Goal: Task Accomplishment & Management: Complete application form

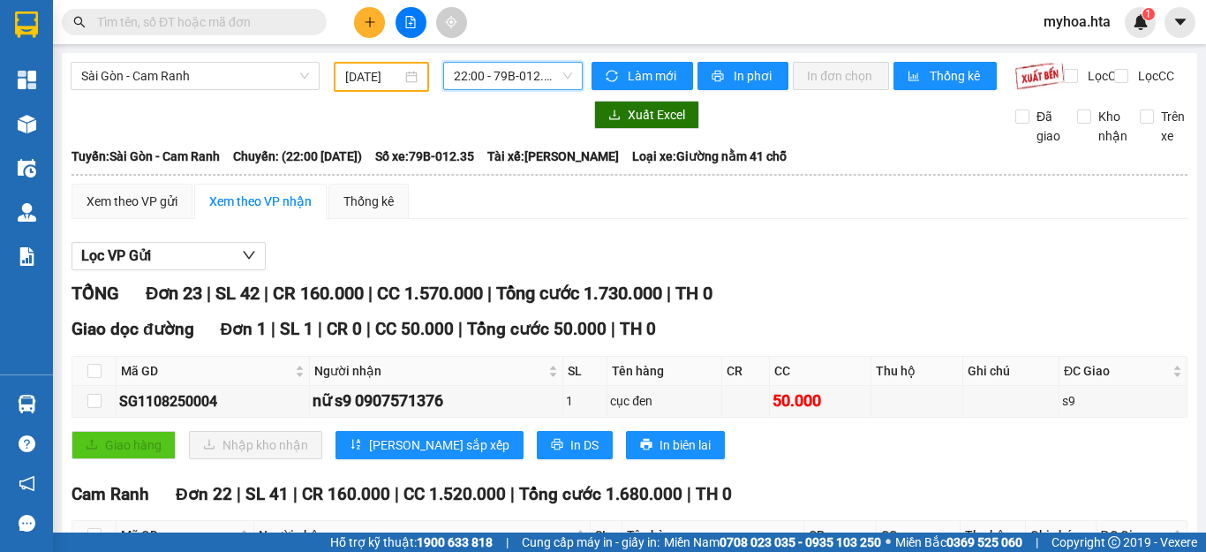
scroll to position [631, 0]
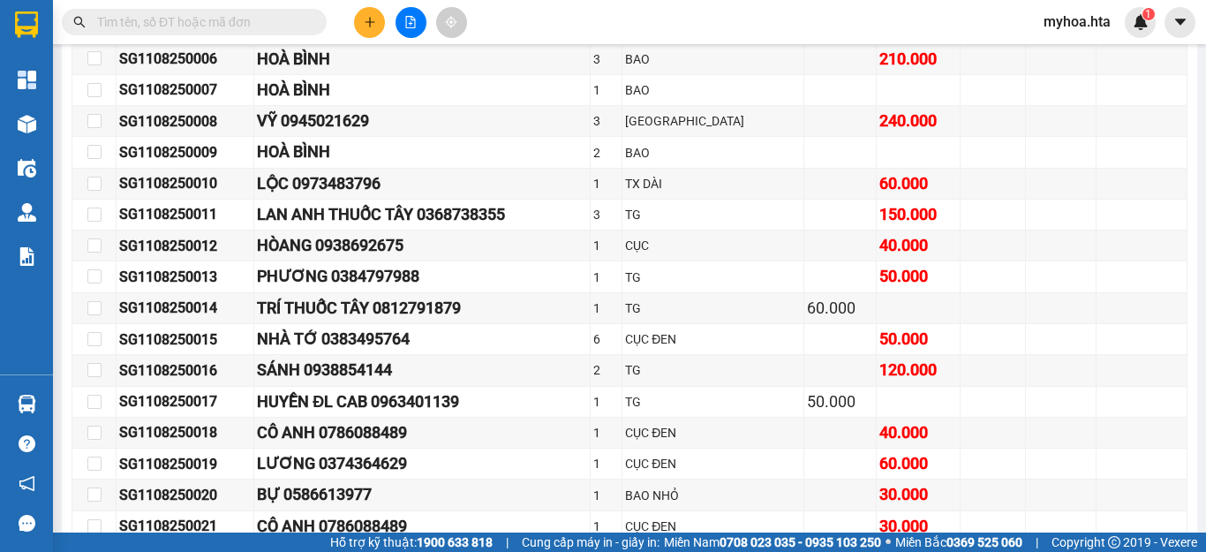
click at [357, 20] on button at bounding box center [369, 22] width 31 height 31
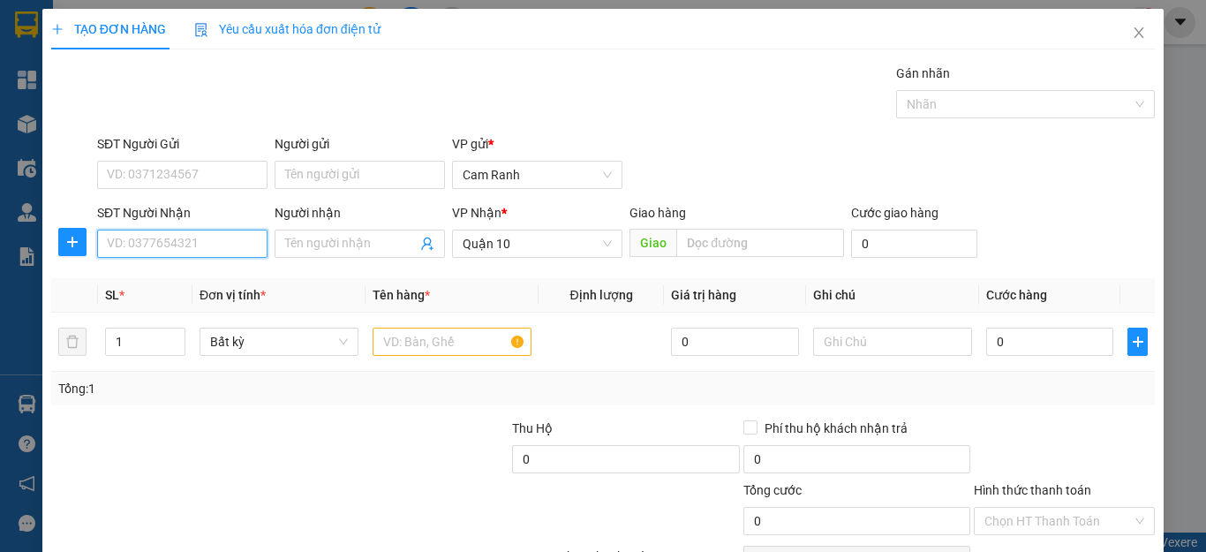
click at [200, 235] on input "SĐT Người Nhận" at bounding box center [182, 244] width 170 height 28
type input "0344929644"
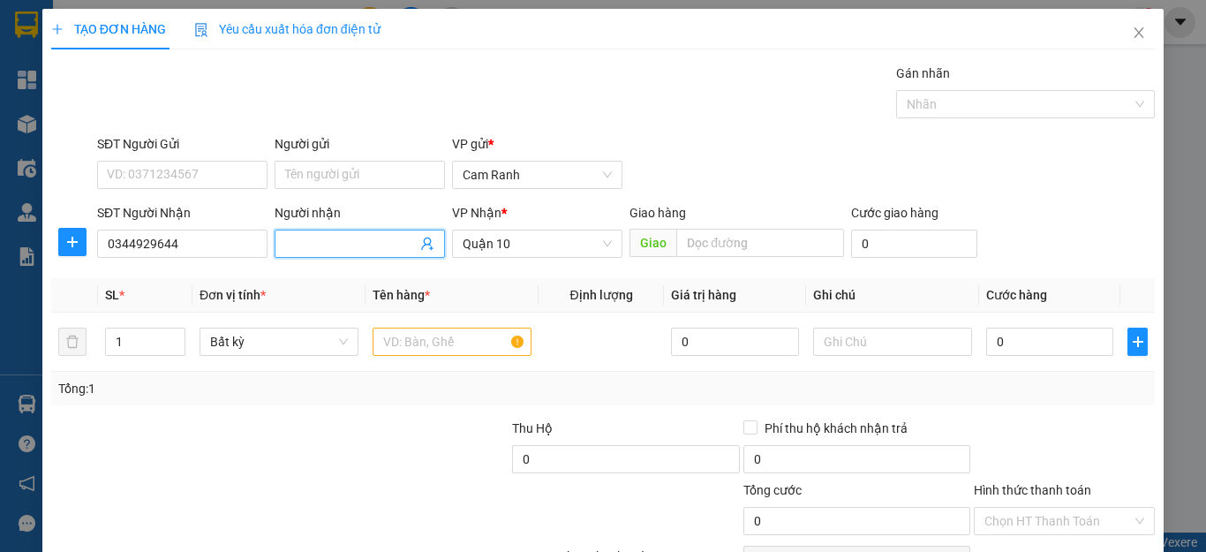
click at [309, 243] on input "Người nhận" at bounding box center [351, 243] width 132 height 19
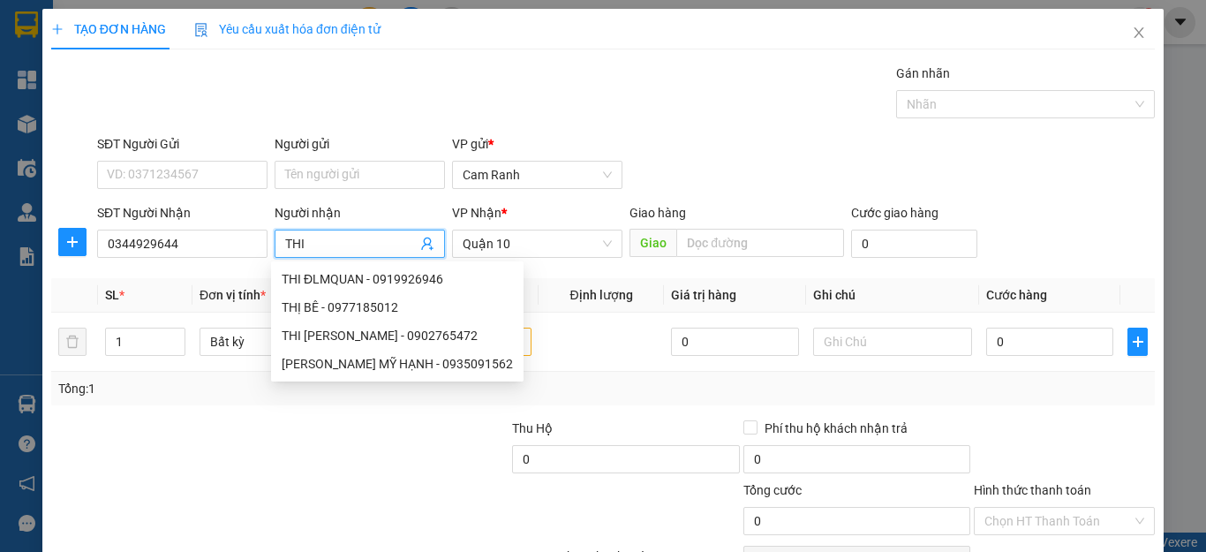
type input "THI"
click at [139, 419] on div at bounding box center [164, 450] width 230 height 62
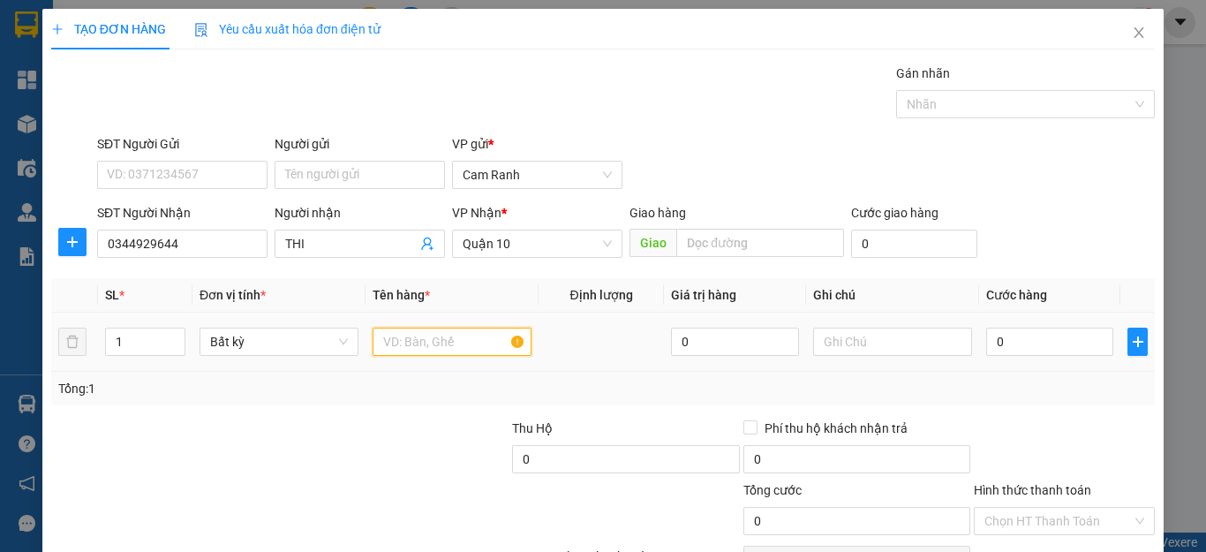
click at [407, 342] on input "text" at bounding box center [452, 342] width 159 height 28
type input "7"
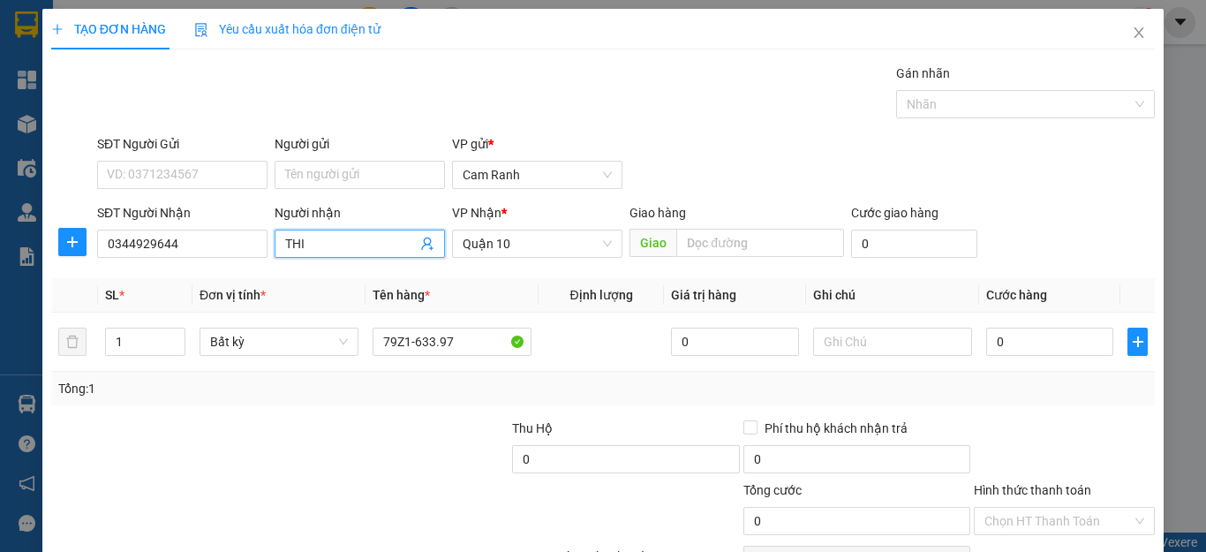
click at [345, 242] on input "THI" at bounding box center [351, 243] width 132 height 19
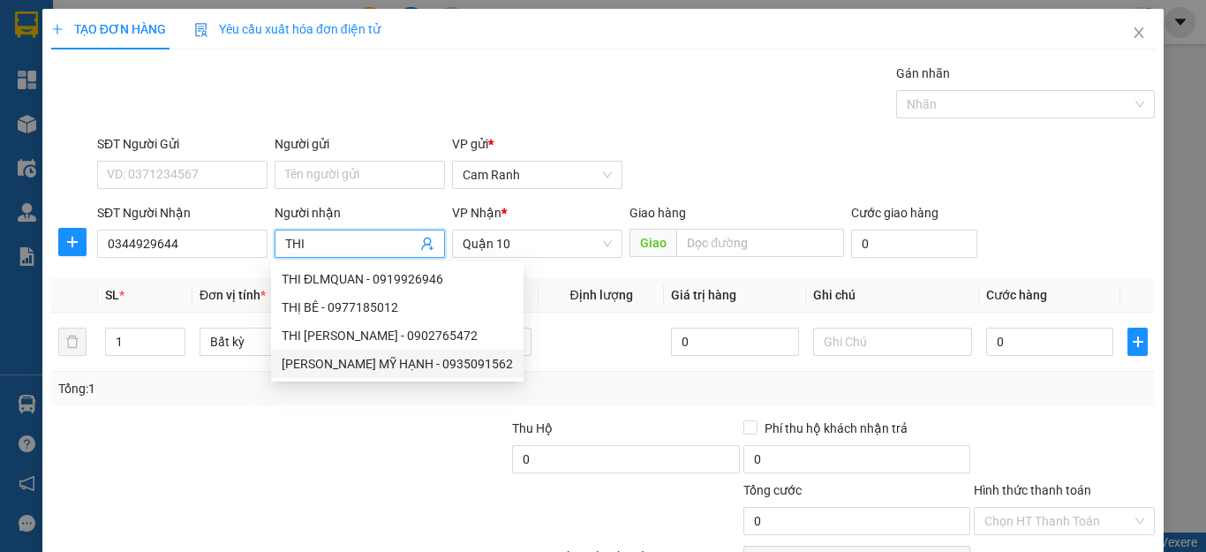
click at [447, 426] on div at bounding box center [395, 450] width 230 height 62
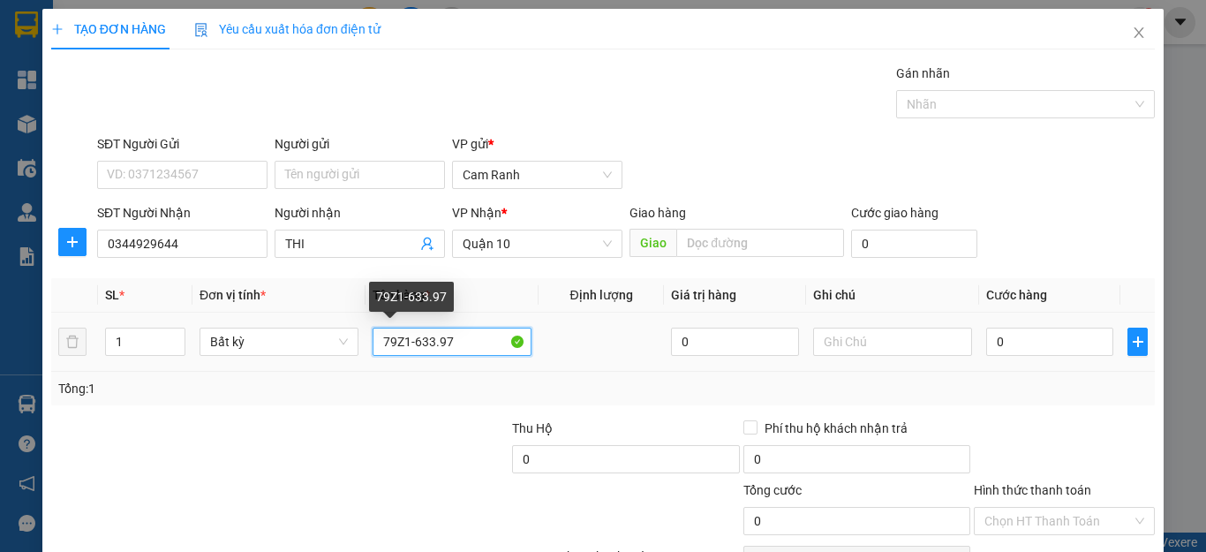
click at [494, 341] on input "79Z1-633.97" at bounding box center [452, 342] width 159 height 28
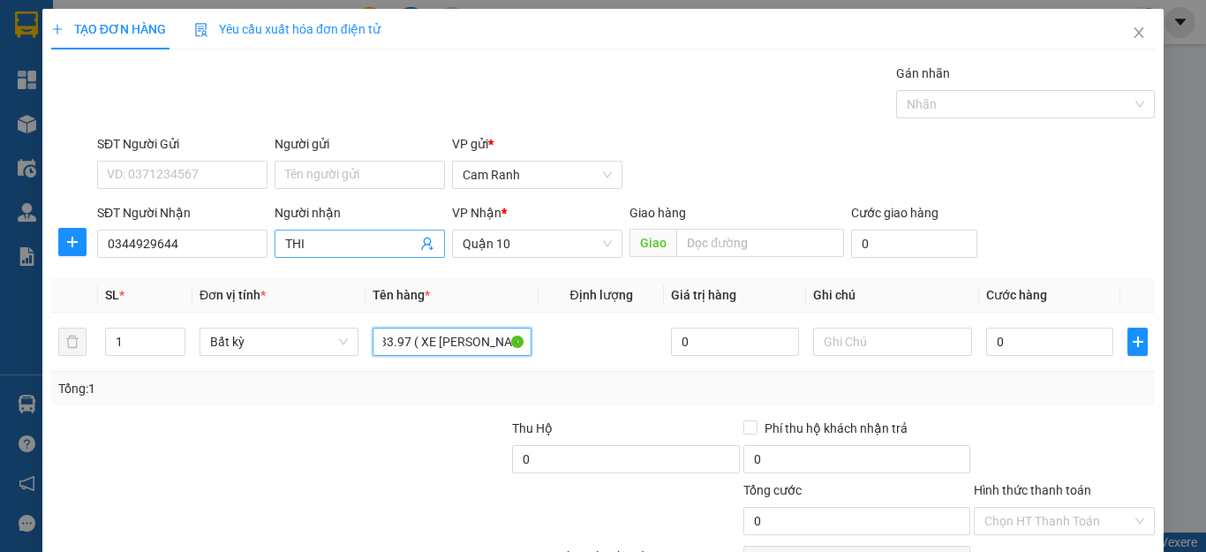
type input "79Z1-633.97 ( XE [PERSON_NAME] )"
click at [382, 242] on input "THI" at bounding box center [351, 243] width 132 height 19
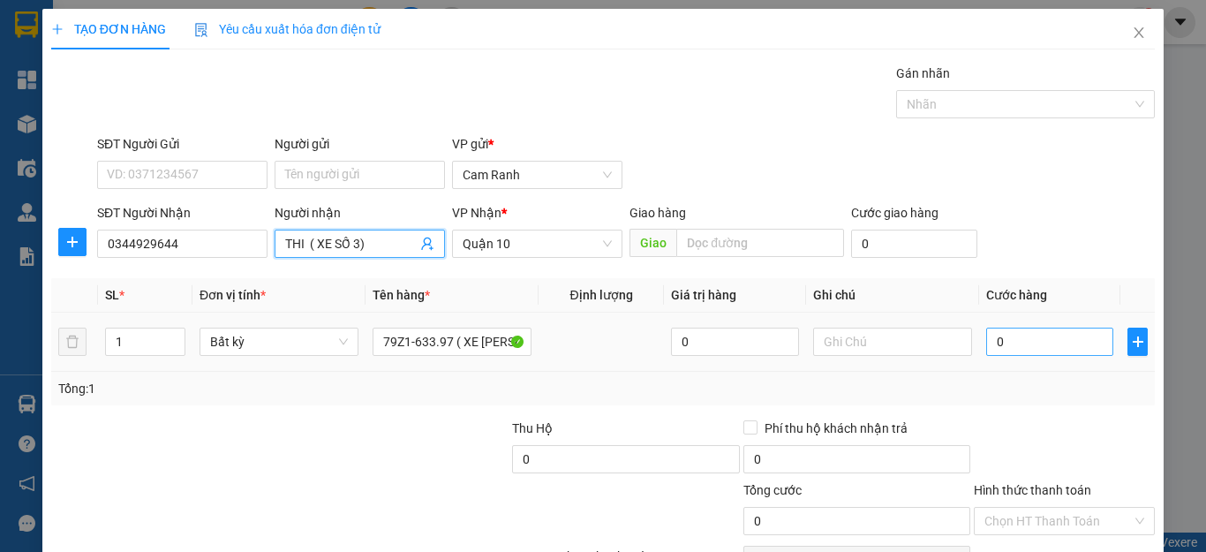
type input "THI ( XE SỐ 3)"
click at [1000, 340] on input "0" at bounding box center [1049, 342] width 127 height 28
type input "6"
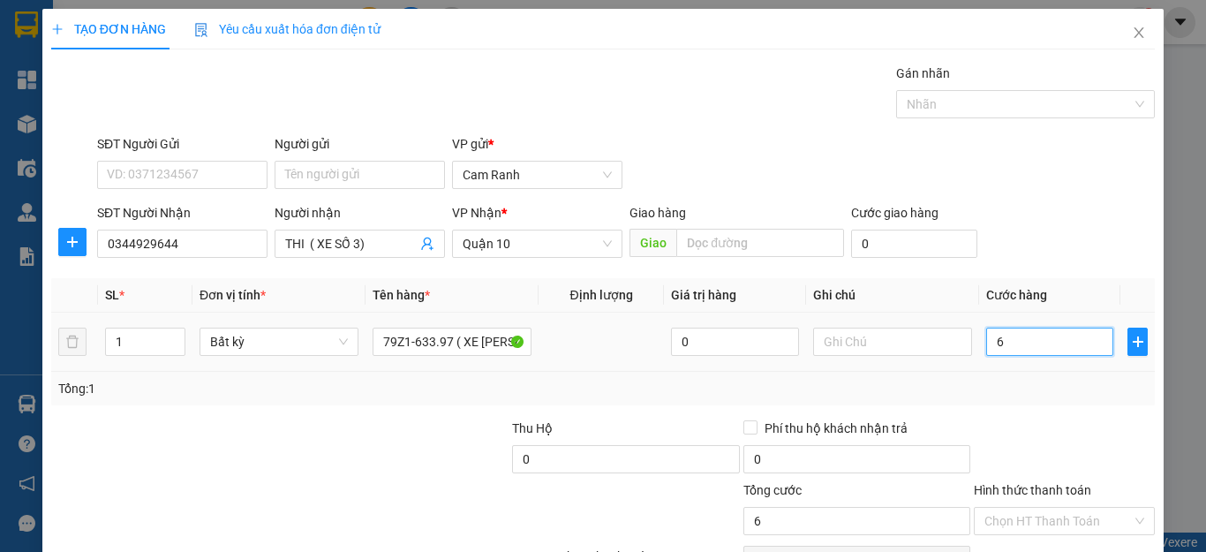
type input "60"
type input "600"
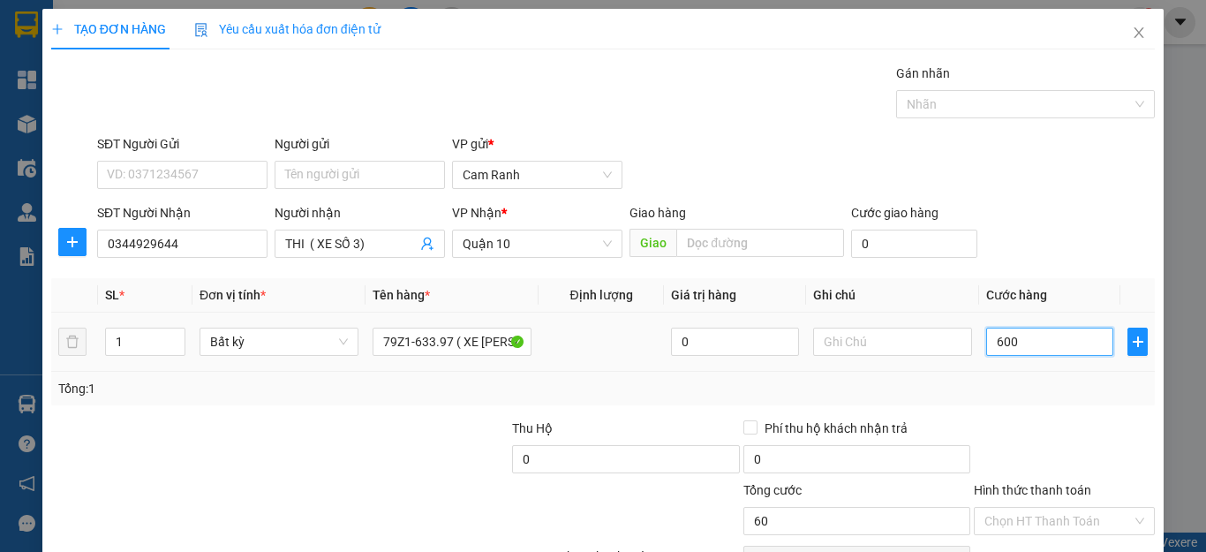
type input "600"
type input "600.000"
click at [1091, 422] on div at bounding box center [1064, 450] width 185 height 62
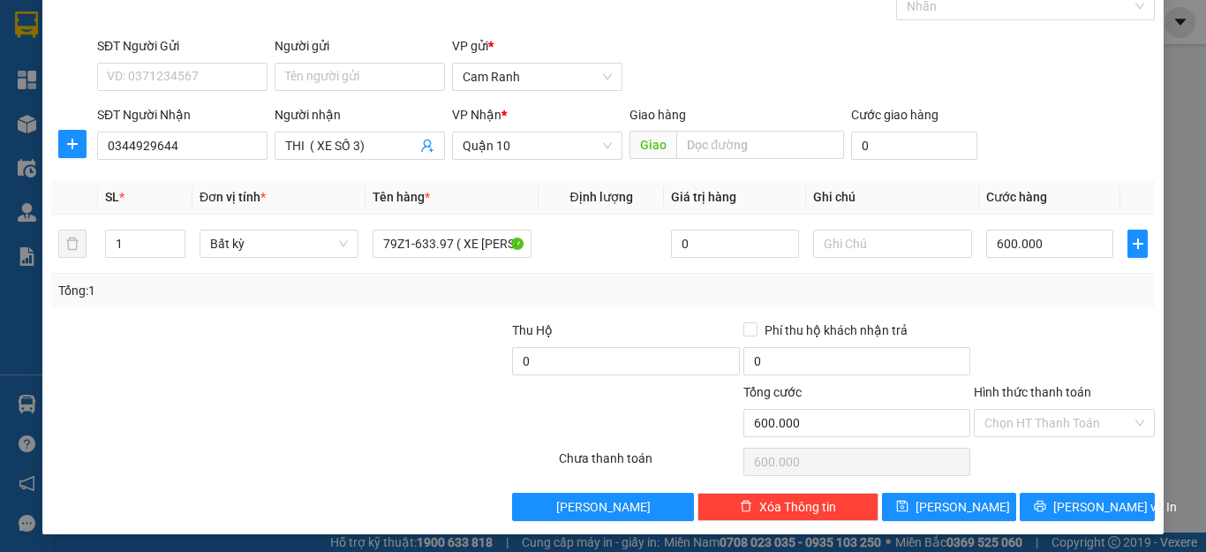
scroll to position [102, 0]
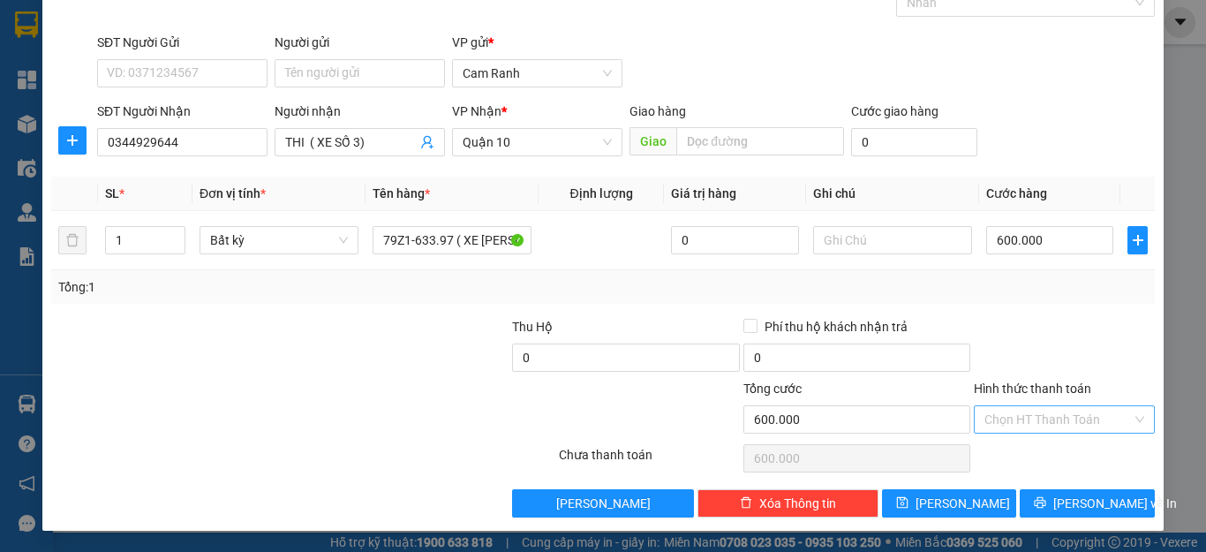
click at [1058, 415] on input "Hình thức thanh toán" at bounding box center [1058, 419] width 147 height 26
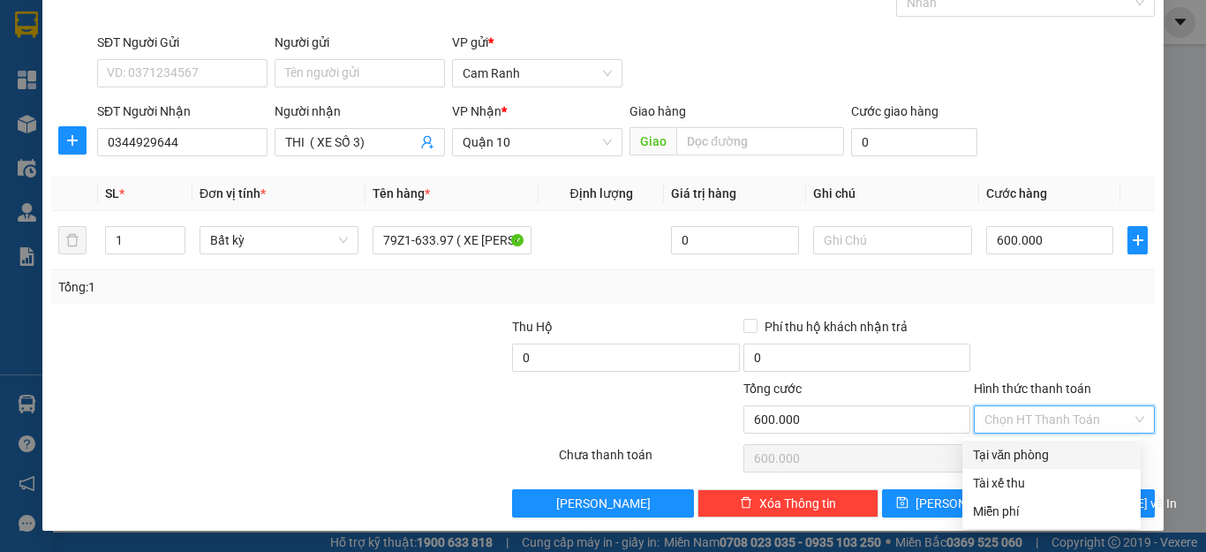
click at [1053, 457] on div "Tại văn phòng" at bounding box center [1051, 454] width 157 height 19
type input "0"
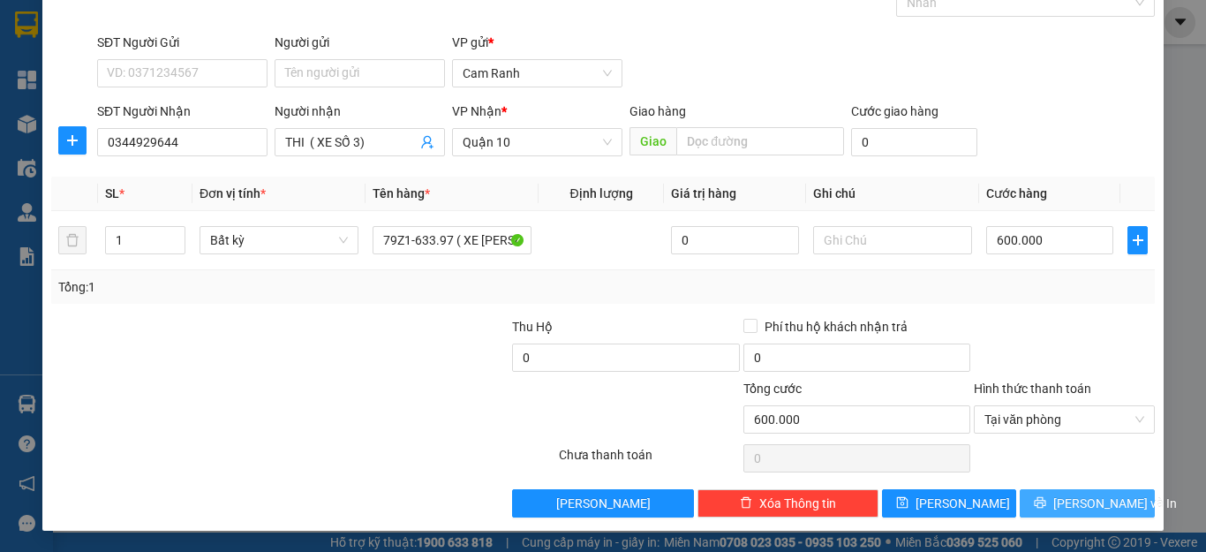
click at [1076, 503] on span "[PERSON_NAME] và In" at bounding box center [1115, 503] width 124 height 19
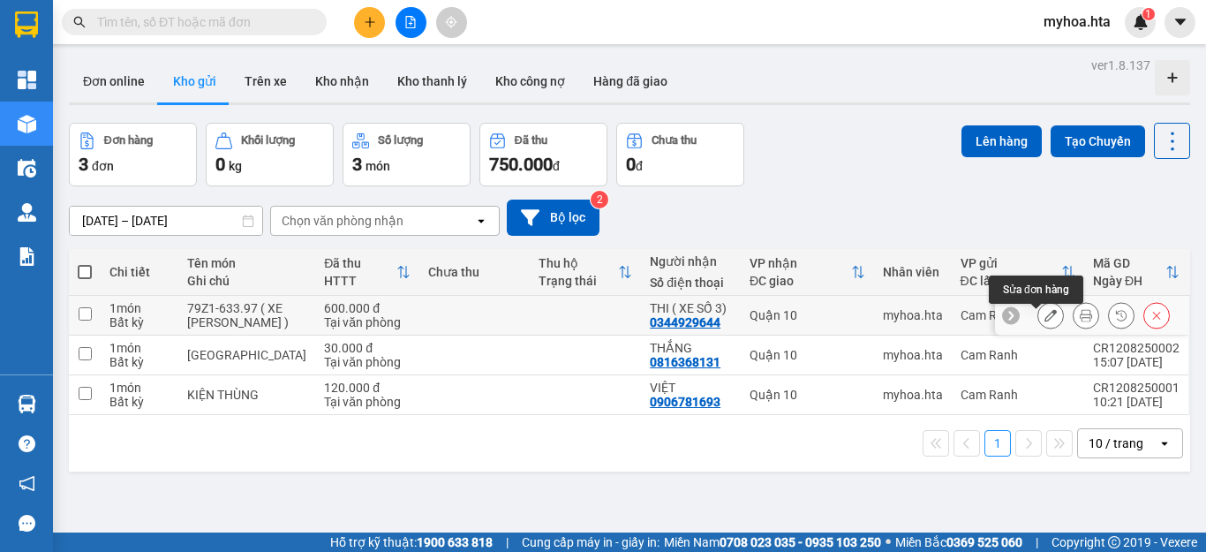
click at [1045, 321] on icon at bounding box center [1051, 315] width 12 height 12
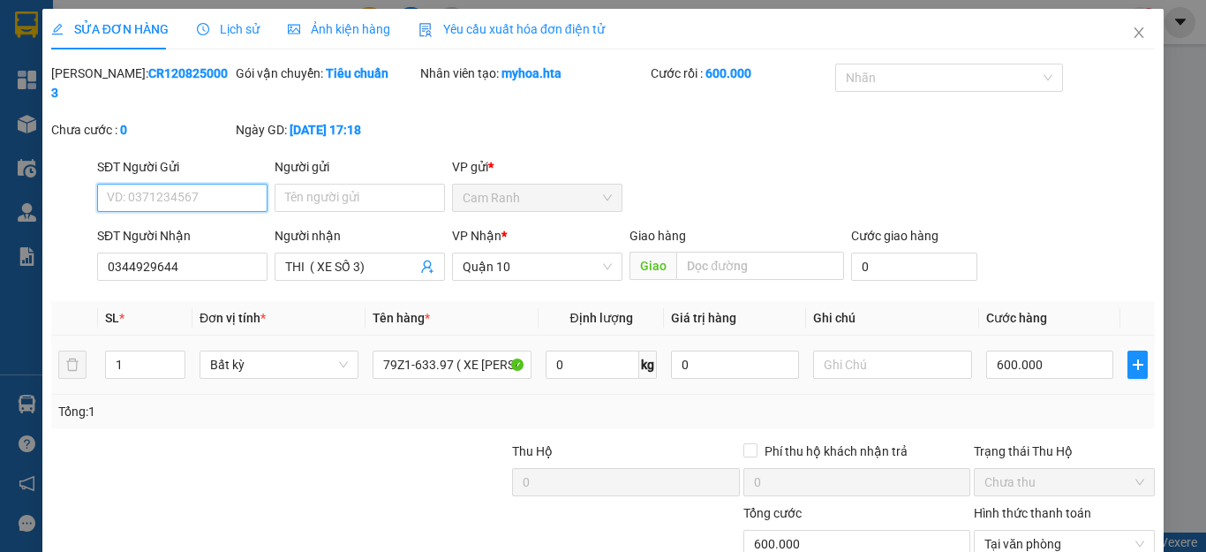
type input "0344929644"
type input "THI ( XE SỐ 3)"
type input "600.000"
click at [157, 351] on input "1" at bounding box center [145, 364] width 79 height 26
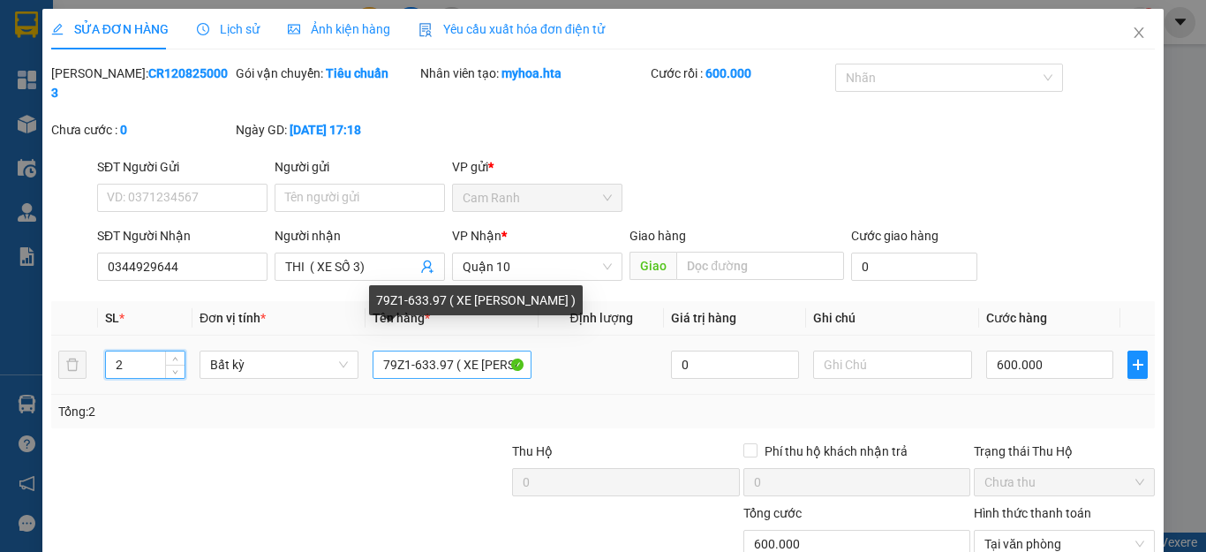
type input "2"
click at [447, 351] on input "79Z1-633.97 ( XE [PERSON_NAME] )" at bounding box center [452, 365] width 159 height 28
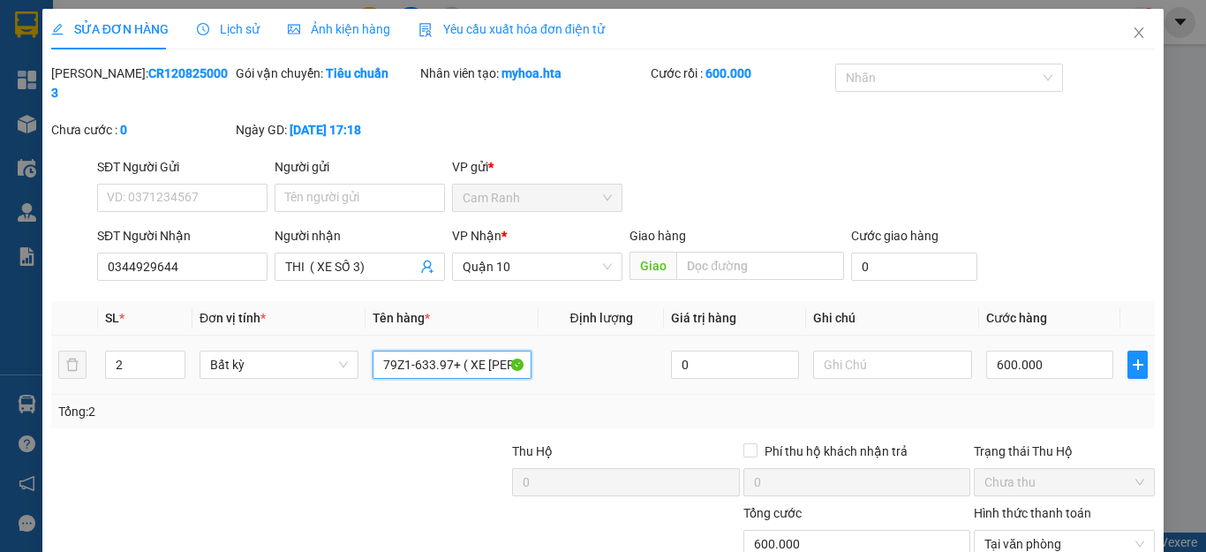
type input "79Z1-633.97 ( XE [PERSON_NAME] )"
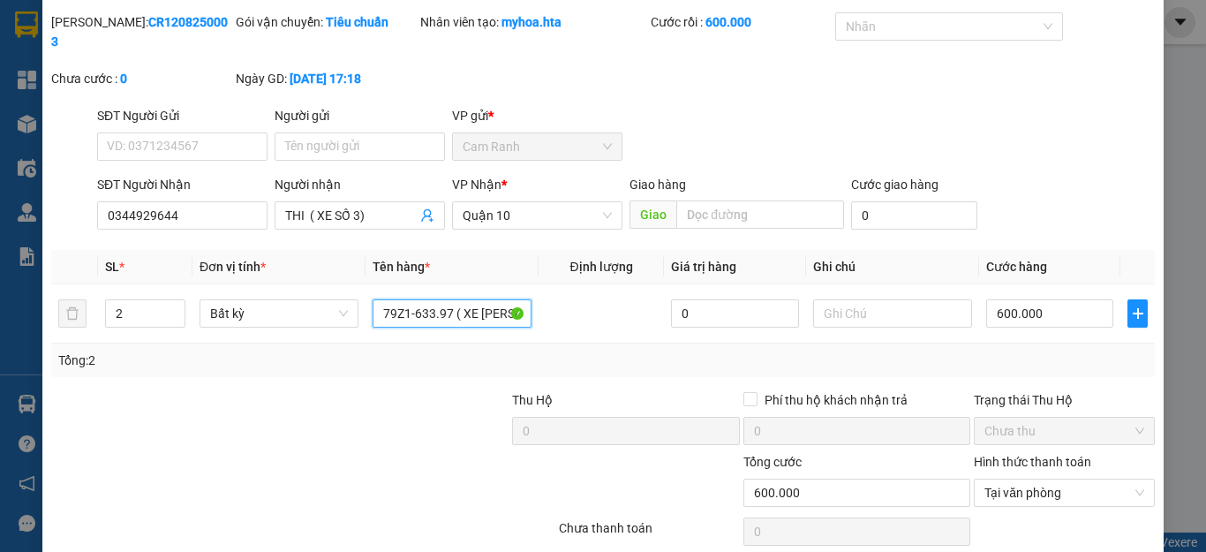
scroll to position [105, 0]
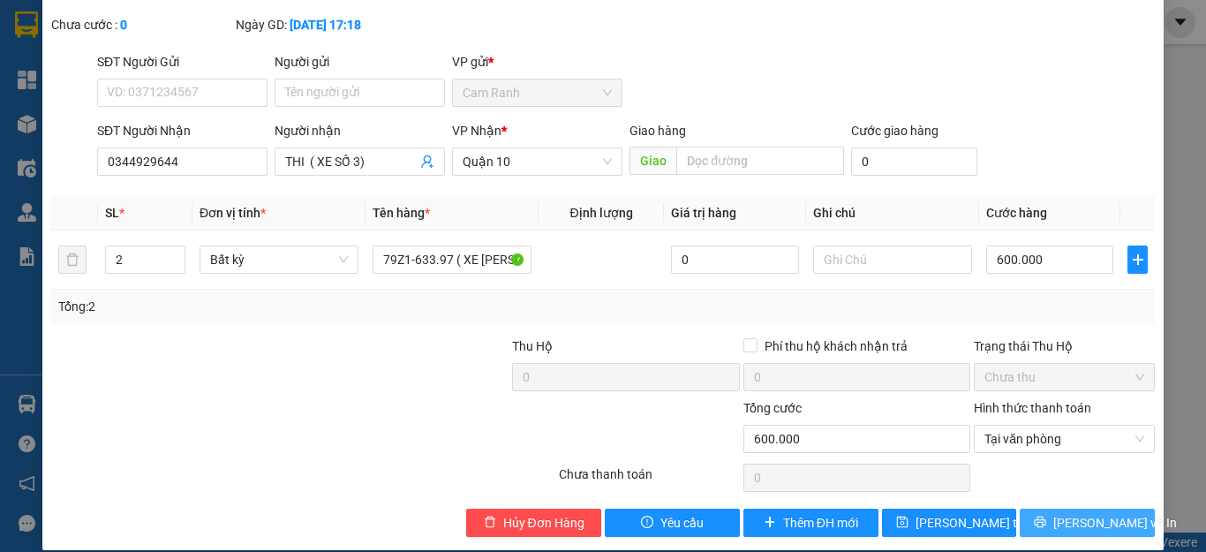
click at [1077, 513] on span "[PERSON_NAME] và In" at bounding box center [1115, 522] width 124 height 19
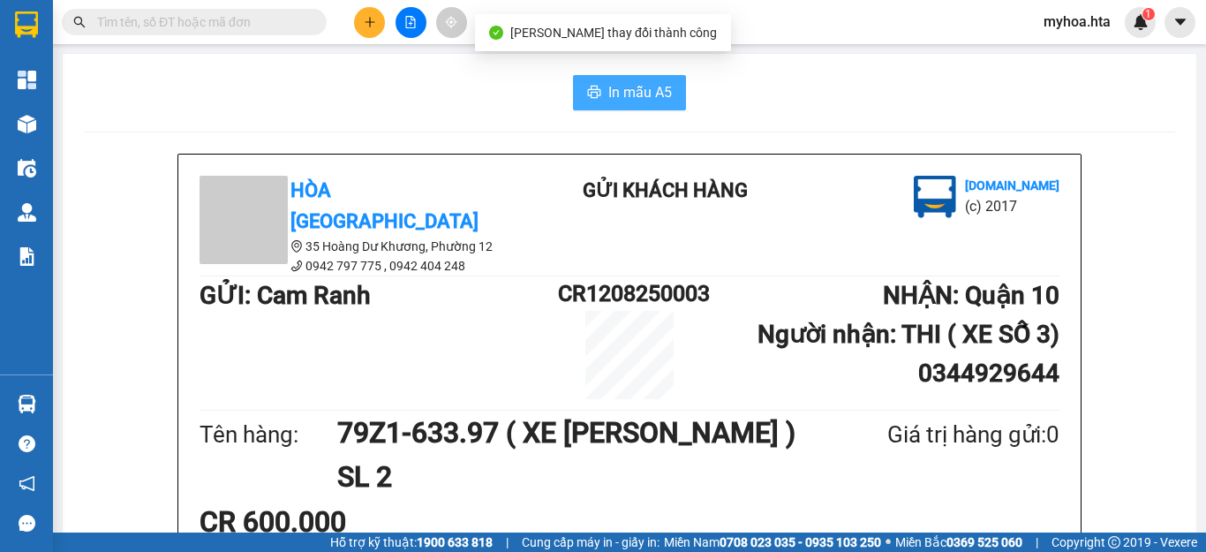
click at [610, 102] on span "In mẫu A5" at bounding box center [640, 92] width 64 height 22
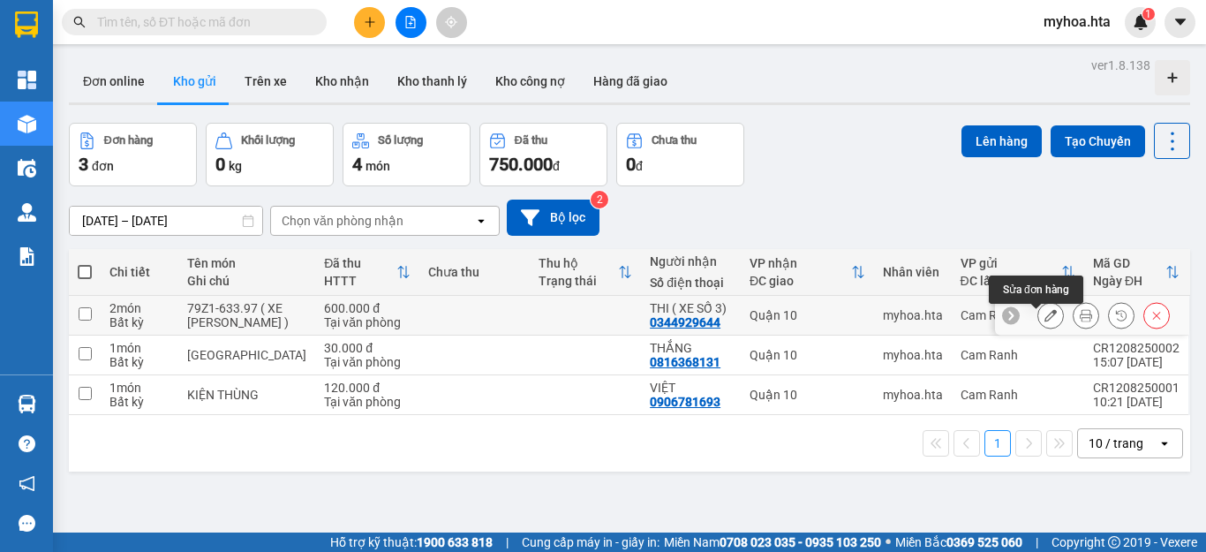
click at [1045, 317] on icon at bounding box center [1051, 315] width 12 height 12
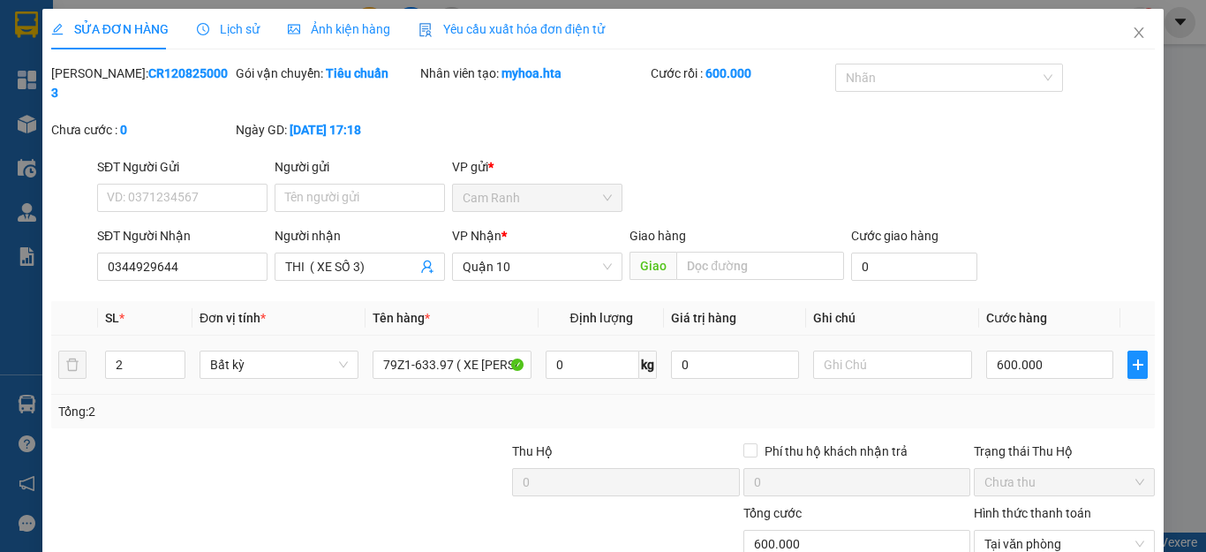
type input "0344929644"
type input "THI ( XE SỐ 3)"
type input "600.000"
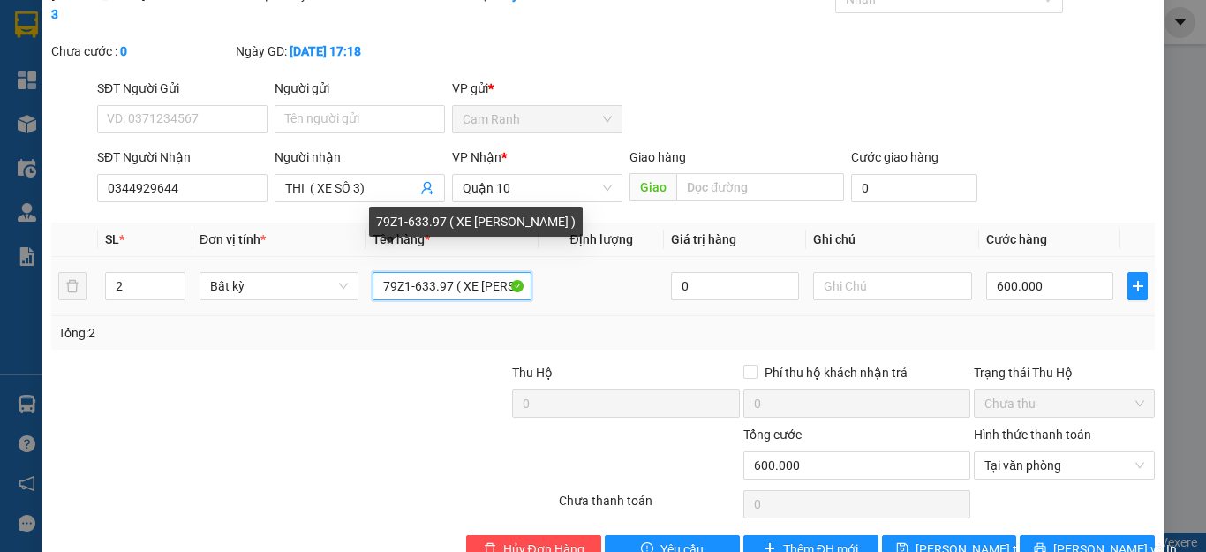
click at [444, 272] on input "79Z1-633.97 ( XE [PERSON_NAME] )" at bounding box center [452, 286] width 159 height 28
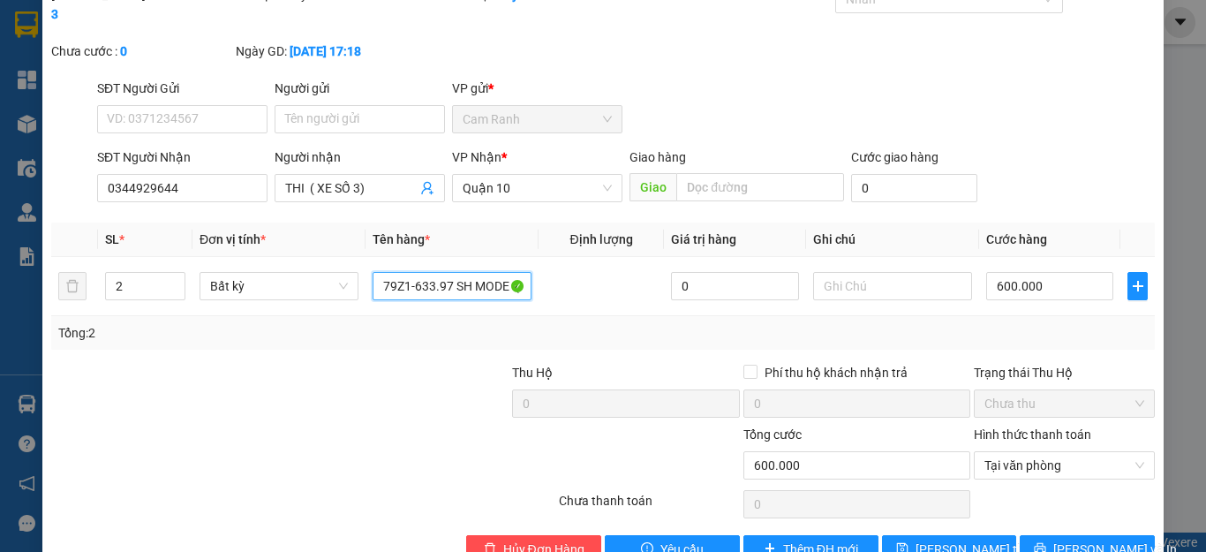
scroll to position [105, 0]
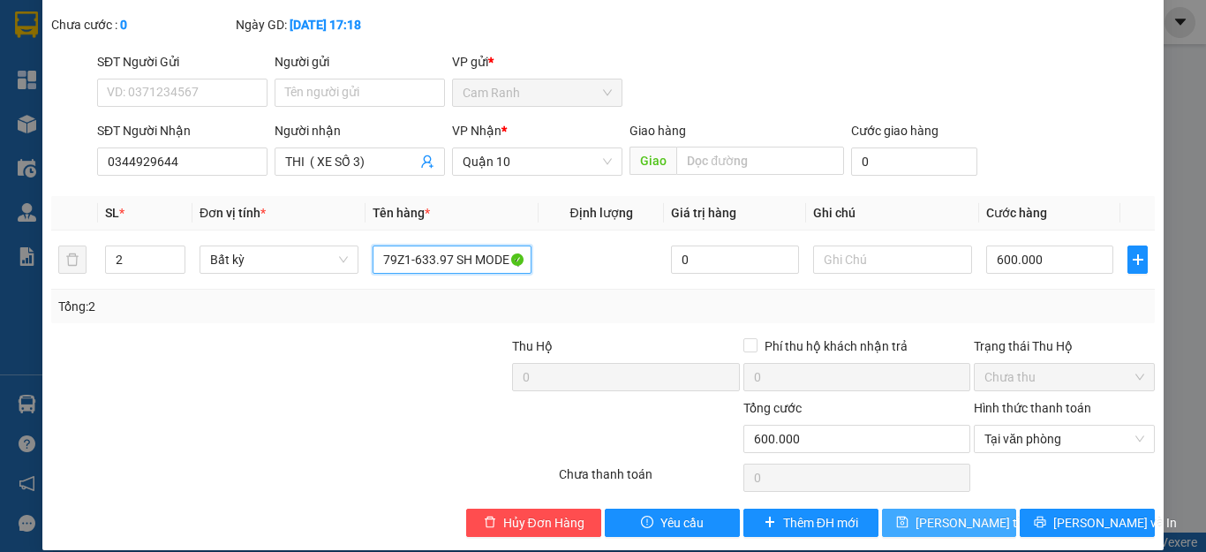
type input "79Z1-633.97 SH MODE ( XE [PERSON_NAME] )"
click at [946, 513] on span "[PERSON_NAME] thay đổi" at bounding box center [986, 522] width 141 height 19
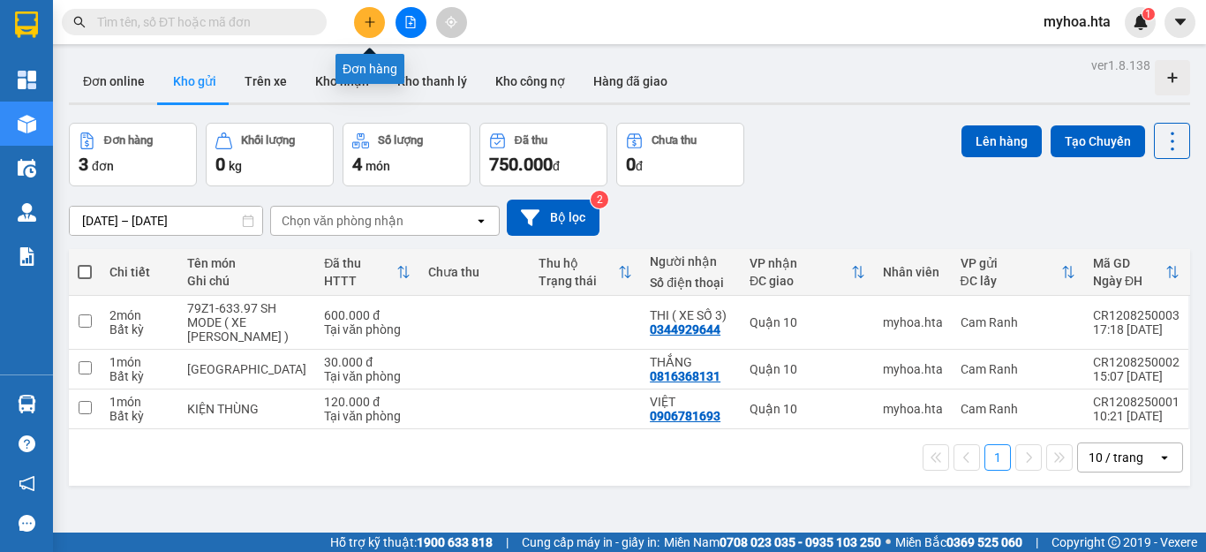
click at [360, 22] on button at bounding box center [369, 22] width 31 height 31
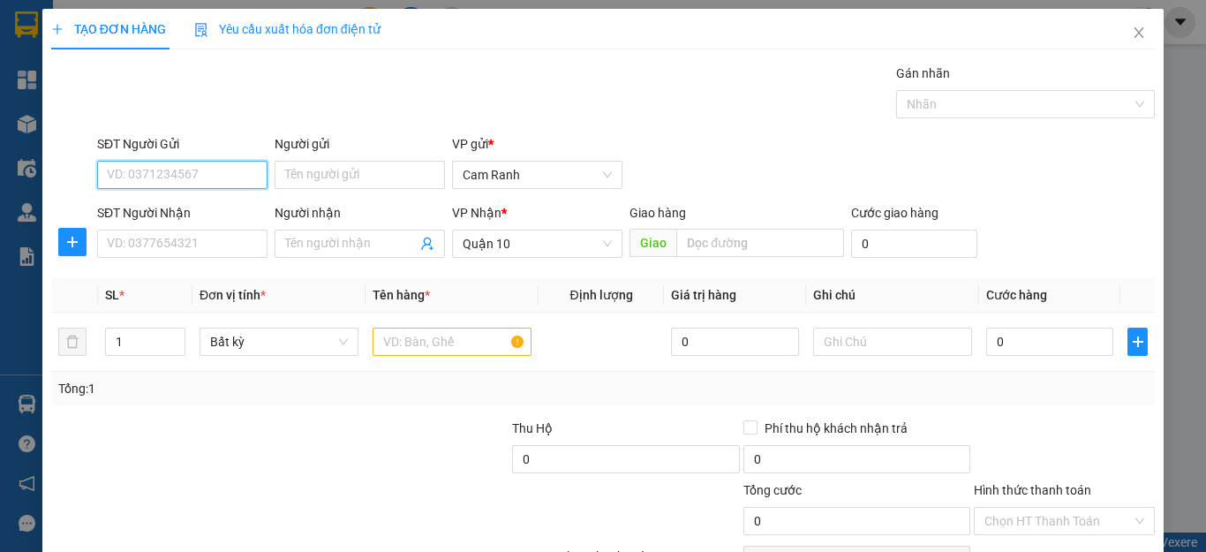
click at [247, 176] on input "SĐT Người Gửi" at bounding box center [182, 175] width 170 height 28
click at [161, 208] on div "0909968026 - KIÊN" at bounding box center [180, 209] width 147 height 19
type input "0909968026"
type input "KIÊN"
type input "0909968026"
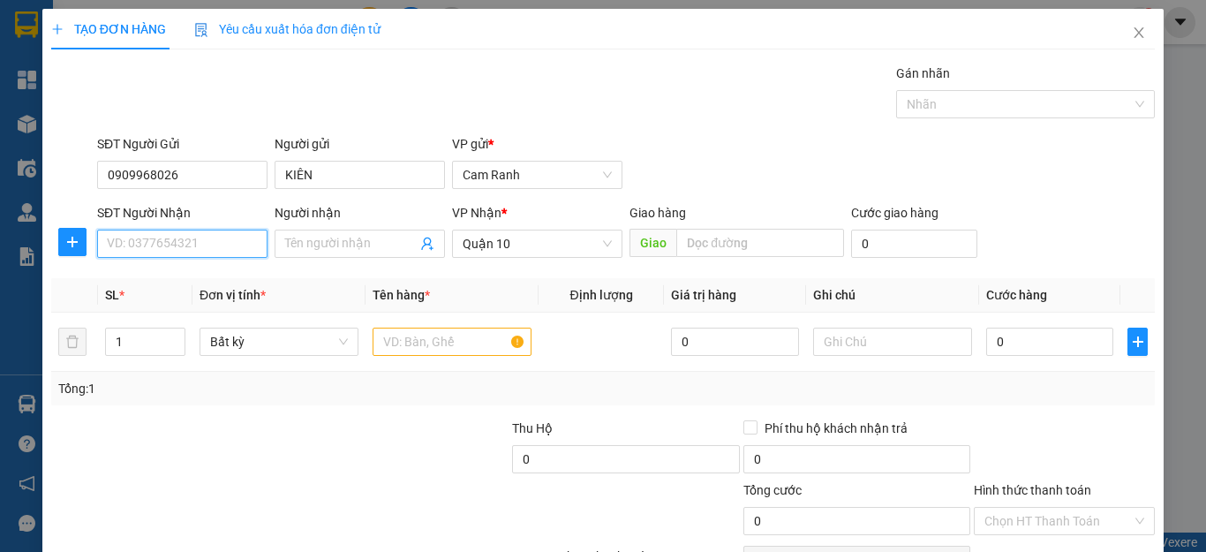
click at [176, 238] on input "SĐT Người Nhận" at bounding box center [182, 244] width 170 height 28
type input "50.000"
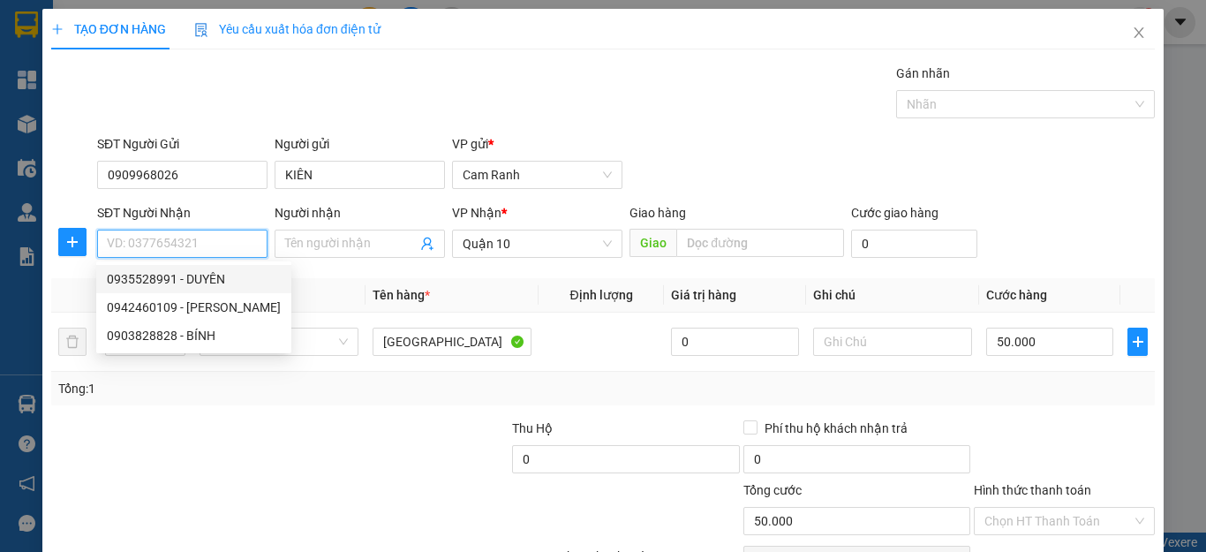
click at [203, 283] on div "0935528991 - DUYÊN" at bounding box center [194, 278] width 174 height 19
type input "0935528991"
type input "DUYÊN"
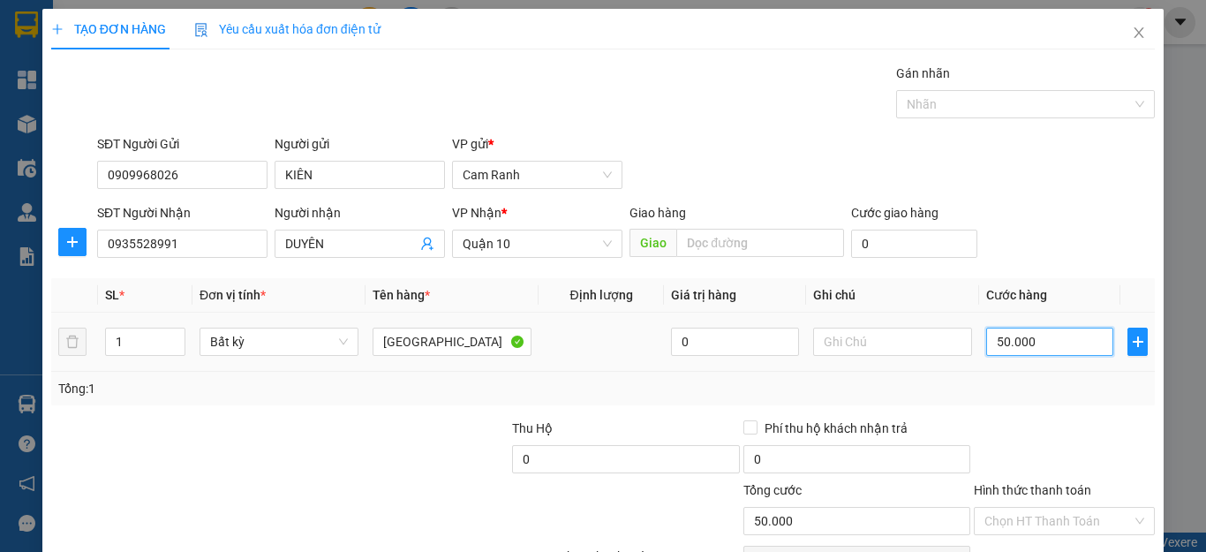
click at [1052, 330] on input "50.000" at bounding box center [1049, 342] width 127 height 28
type input "0"
type input "04"
type input "4"
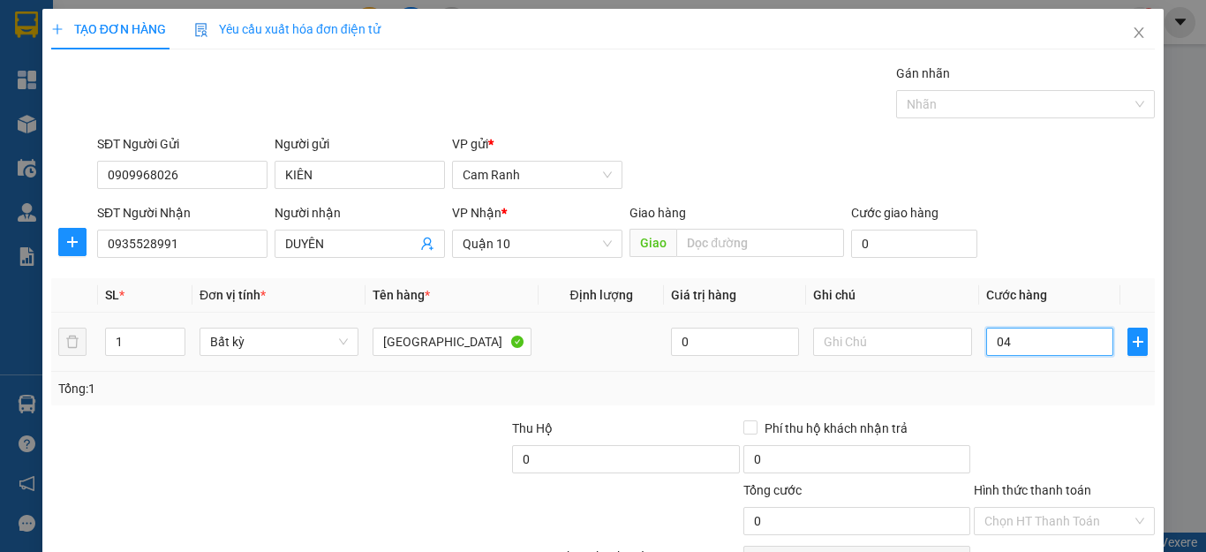
type input "4"
type input "040"
type input "40"
type input "040"
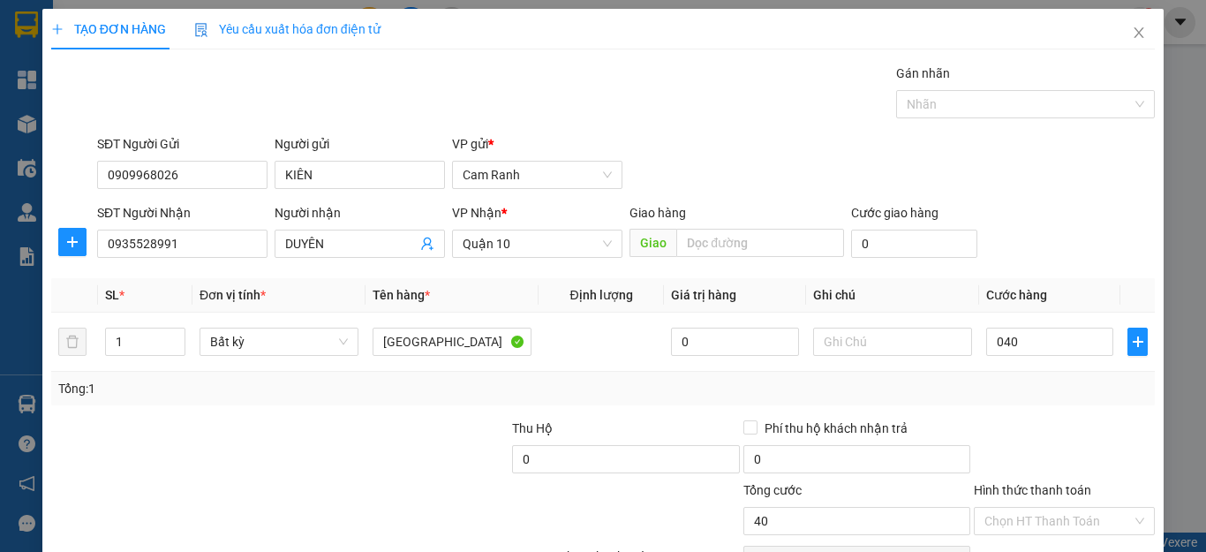
type input "40.000"
click at [1024, 394] on div "Tổng: 1" at bounding box center [603, 388] width 1090 height 19
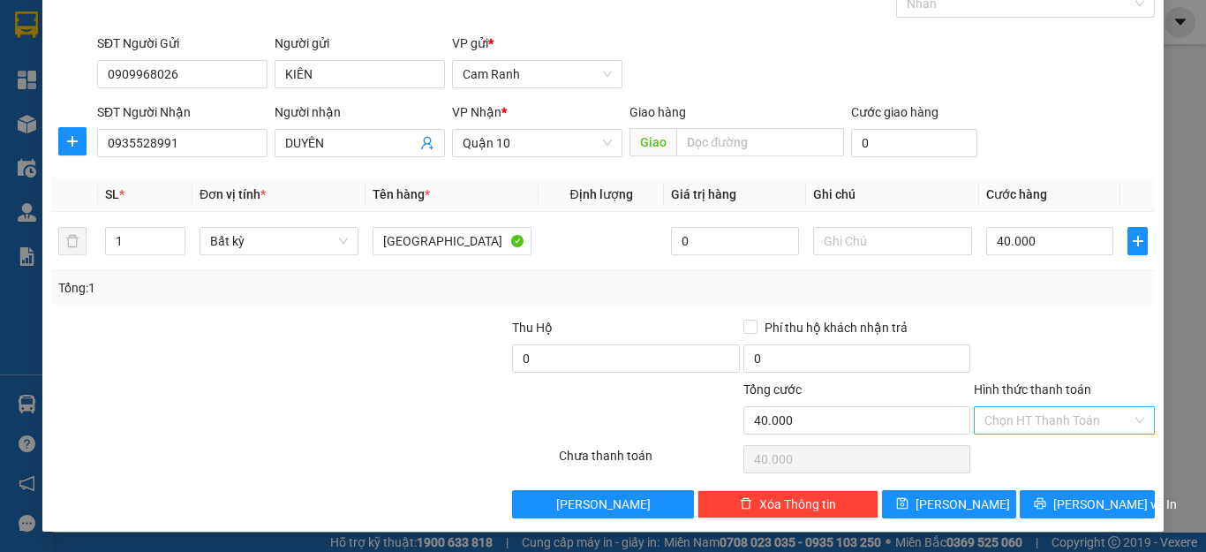
scroll to position [102, 0]
click at [1048, 418] on input "Hình thức thanh toán" at bounding box center [1058, 419] width 147 height 26
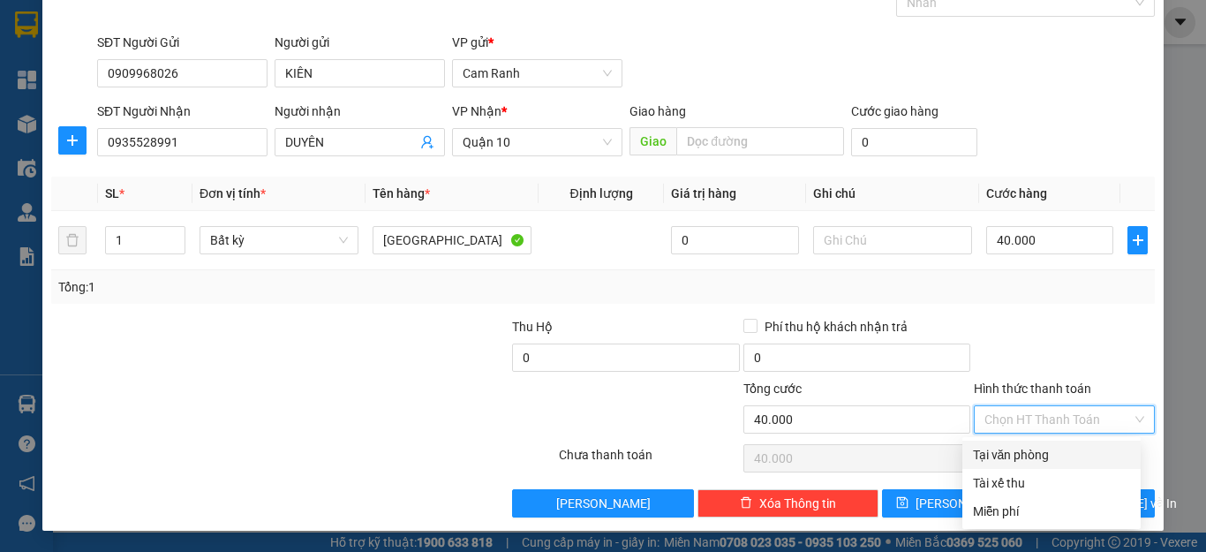
click at [1047, 449] on div "Tại văn phòng" at bounding box center [1051, 454] width 157 height 19
type input "0"
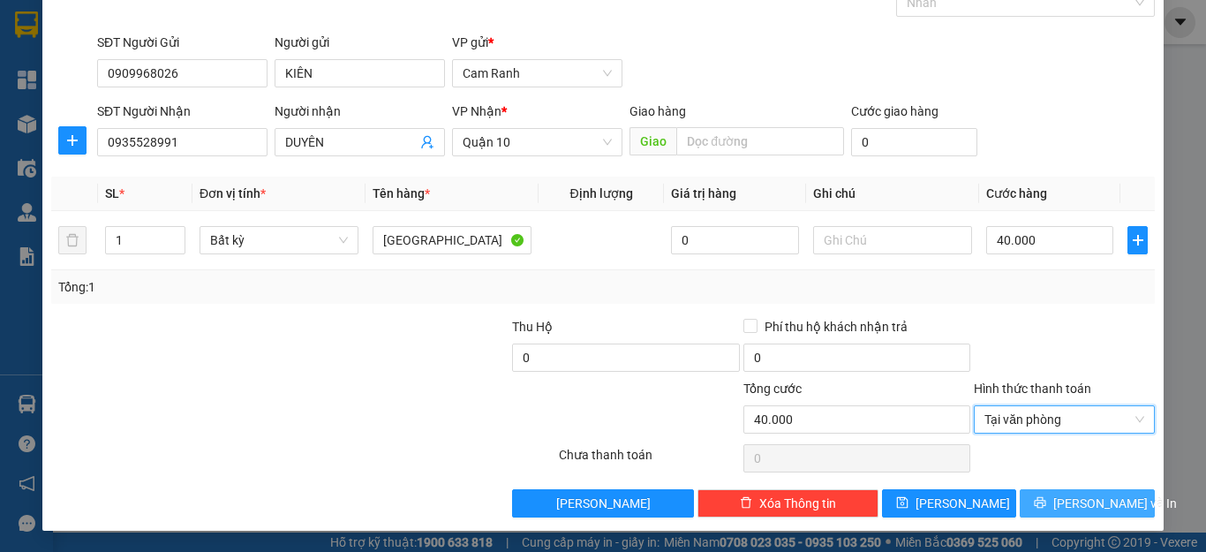
click at [1056, 496] on button "[PERSON_NAME] và In" at bounding box center [1087, 503] width 135 height 28
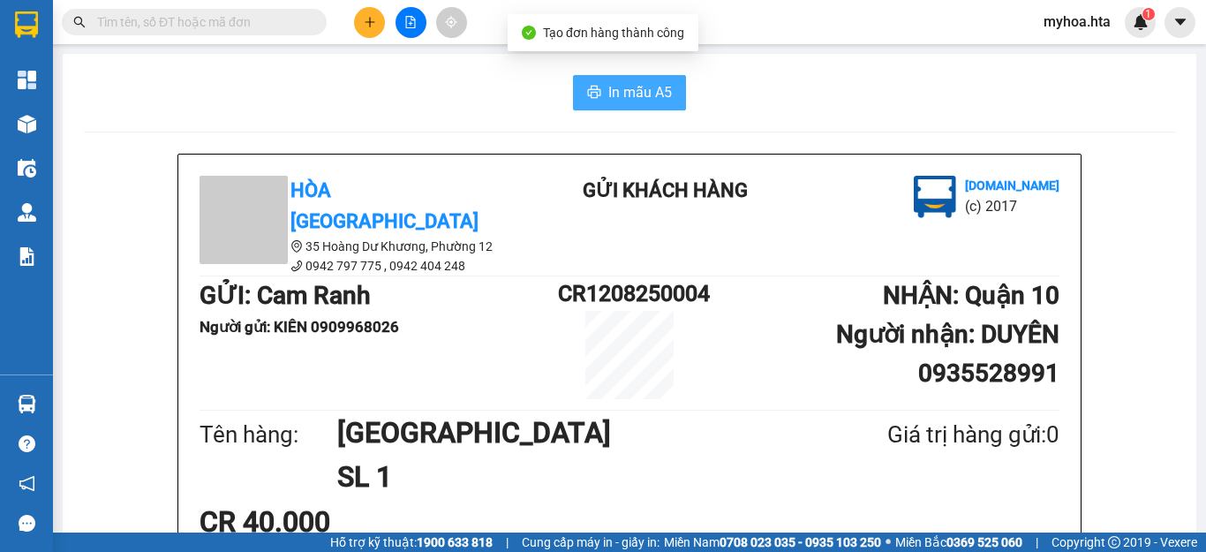
click at [618, 91] on span "In mẫu A5" at bounding box center [640, 92] width 64 height 22
